Goal: Information Seeking & Learning: Check status

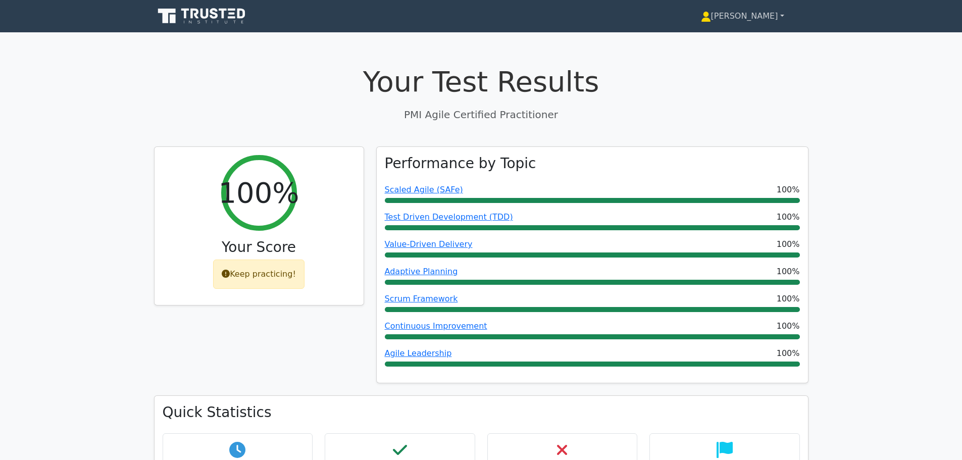
click at [752, 9] on link "[PERSON_NAME]" at bounding box center [742, 16] width 132 height 20
click at [738, 38] on link "Profile" at bounding box center [717, 40] width 80 height 16
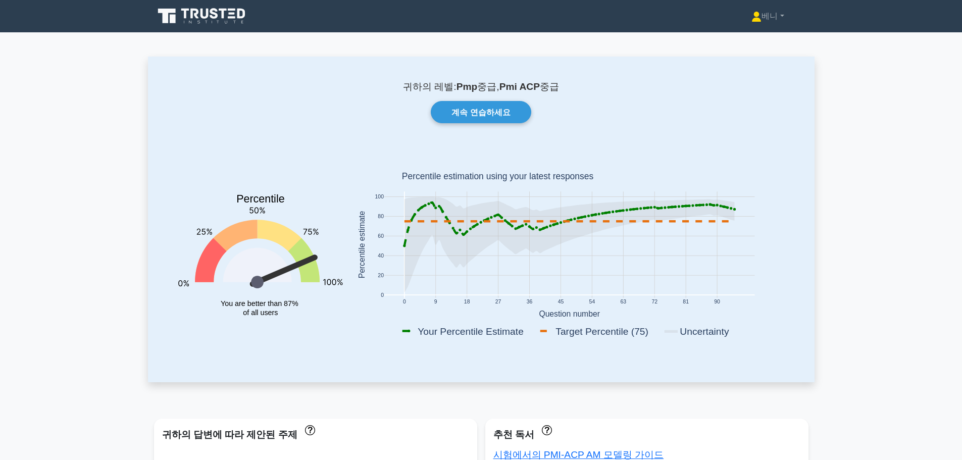
click at [752, 76] on div "귀하의 레벨: Pmp 중급, Pmi ACP 중급 계속 연습하세요 Percentile You are better than 87% of all u…" at bounding box center [481, 219] width 666 height 325
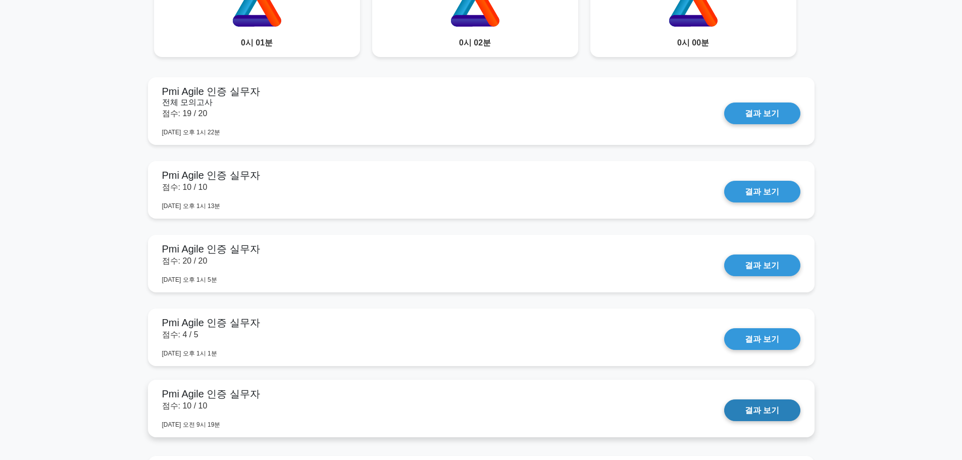
scroll to position [656, 0]
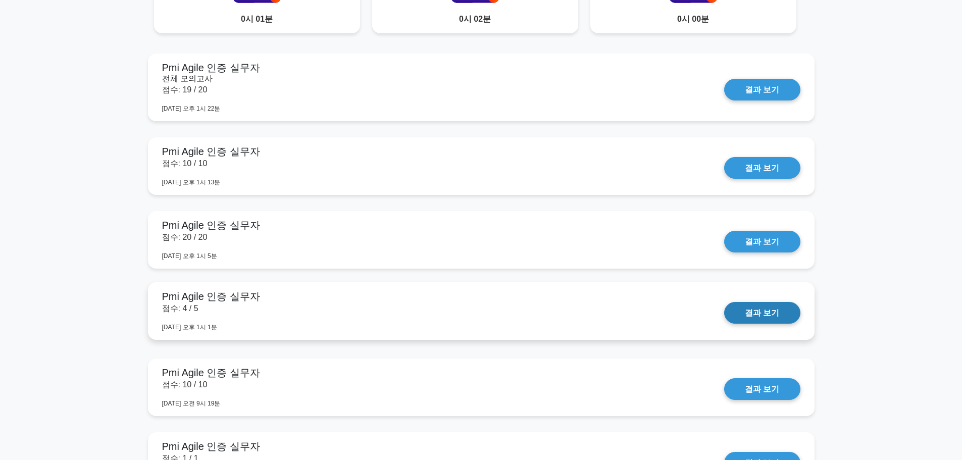
click at [752, 318] on link "결과 보기" at bounding box center [762, 313] width 76 height 22
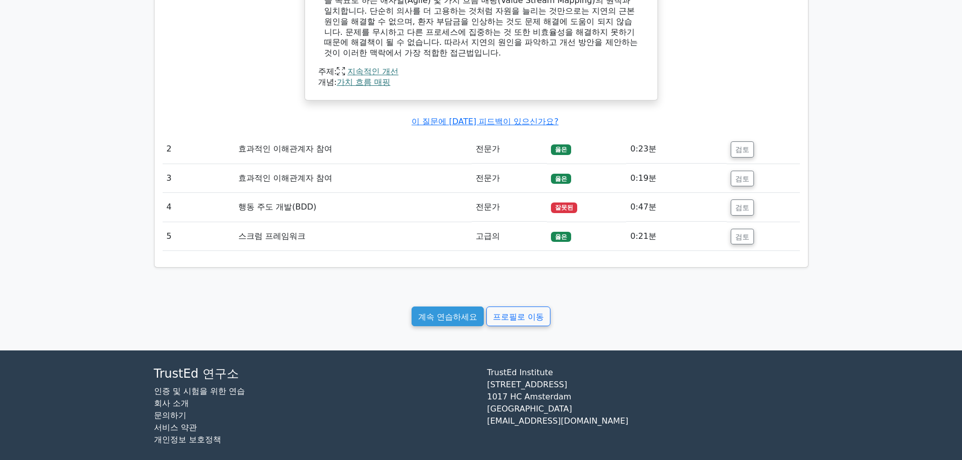
scroll to position [781, 0]
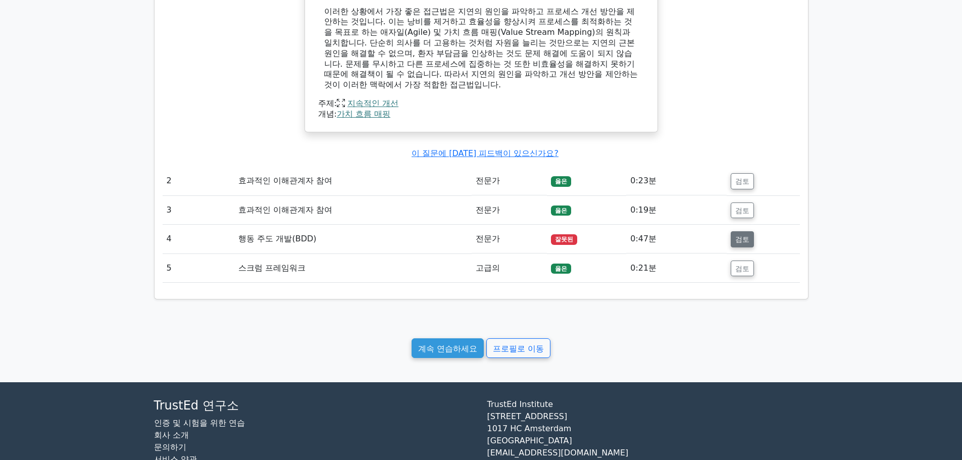
click at [748, 241] on font "검토" at bounding box center [742, 239] width 14 height 8
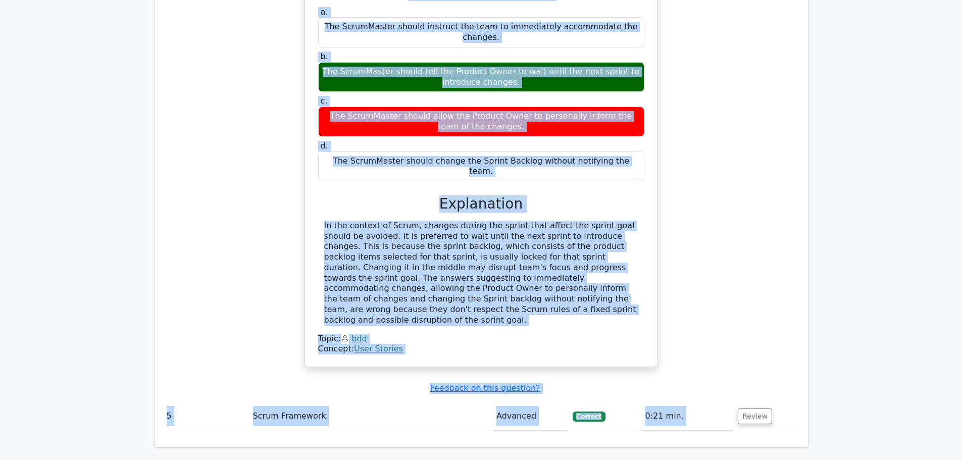
scroll to position [1203, 0]
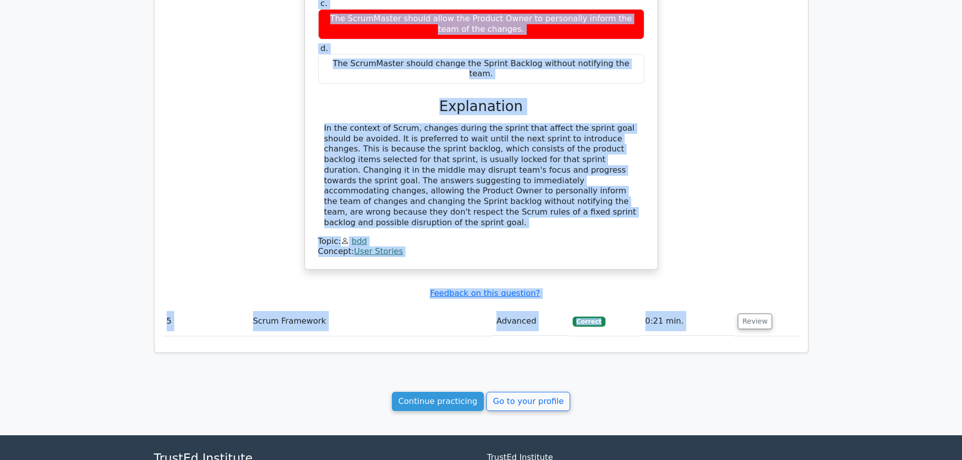
drag, startPoint x: 324, startPoint y: 131, endPoint x: 518, endPoint y: 190, distance: 202.5
click at [518, 190] on div "The product owner wants to change an element within a user story that is curren…" at bounding box center [481, 60] width 344 height 410
copy div "The product owner wants to change an element within a user story that is curren…"
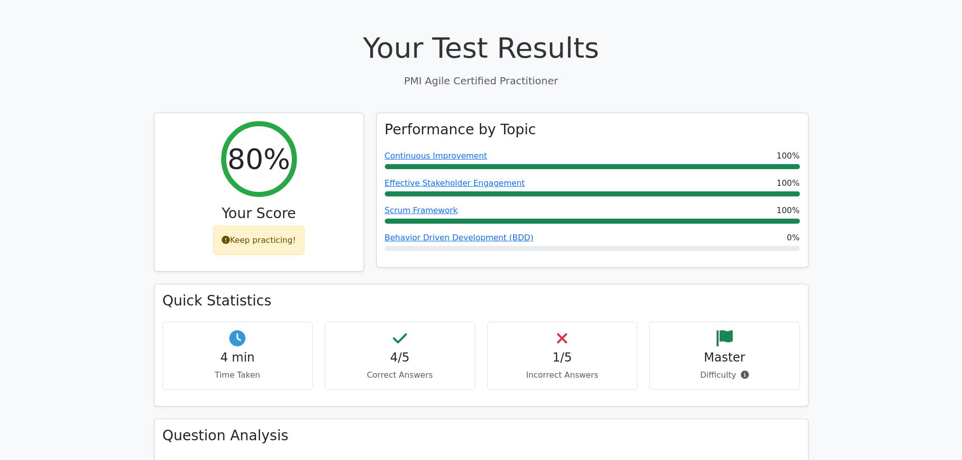
scroll to position [0, 0]
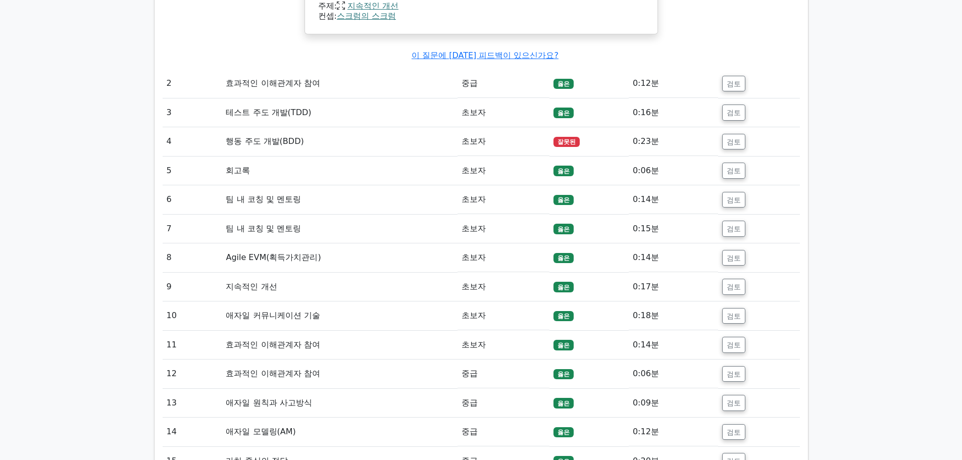
scroll to position [1211, 0]
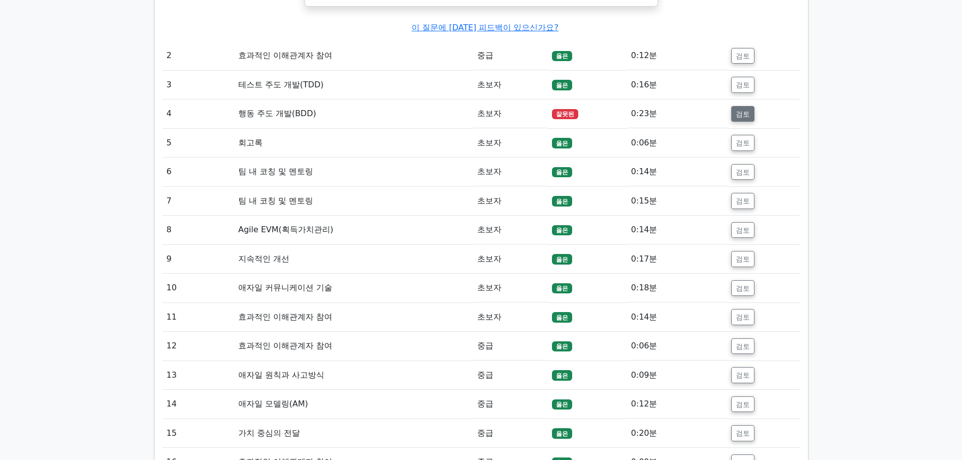
click at [736, 118] on font "검토" at bounding box center [742, 114] width 14 height 8
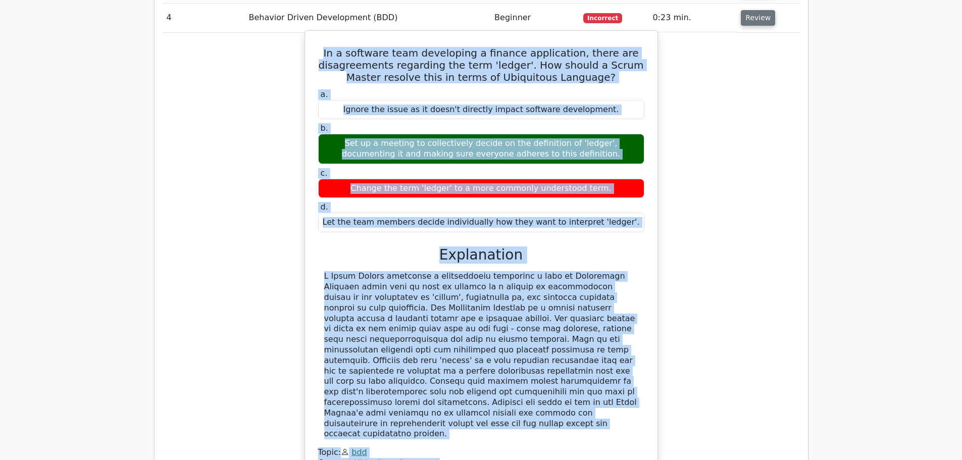
scroll to position [1439, 0]
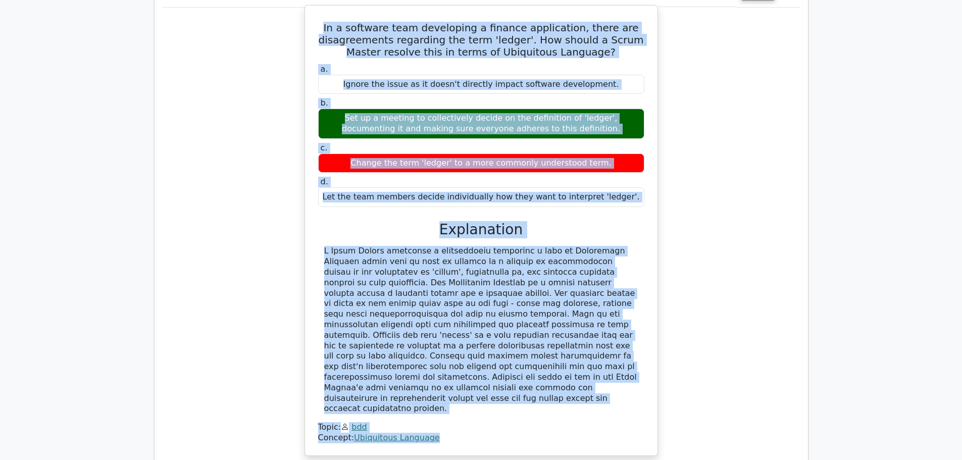
drag, startPoint x: 329, startPoint y: 180, endPoint x: 434, endPoint y: 375, distance: 220.9
click at [434, 375] on div "In a software team developing a finance application, there are disagreements re…" at bounding box center [481, 231] width 344 height 442
copy div "In a software team developing a finance application, there are disagreements re…"
